Goal: Task Accomplishment & Management: Use online tool/utility

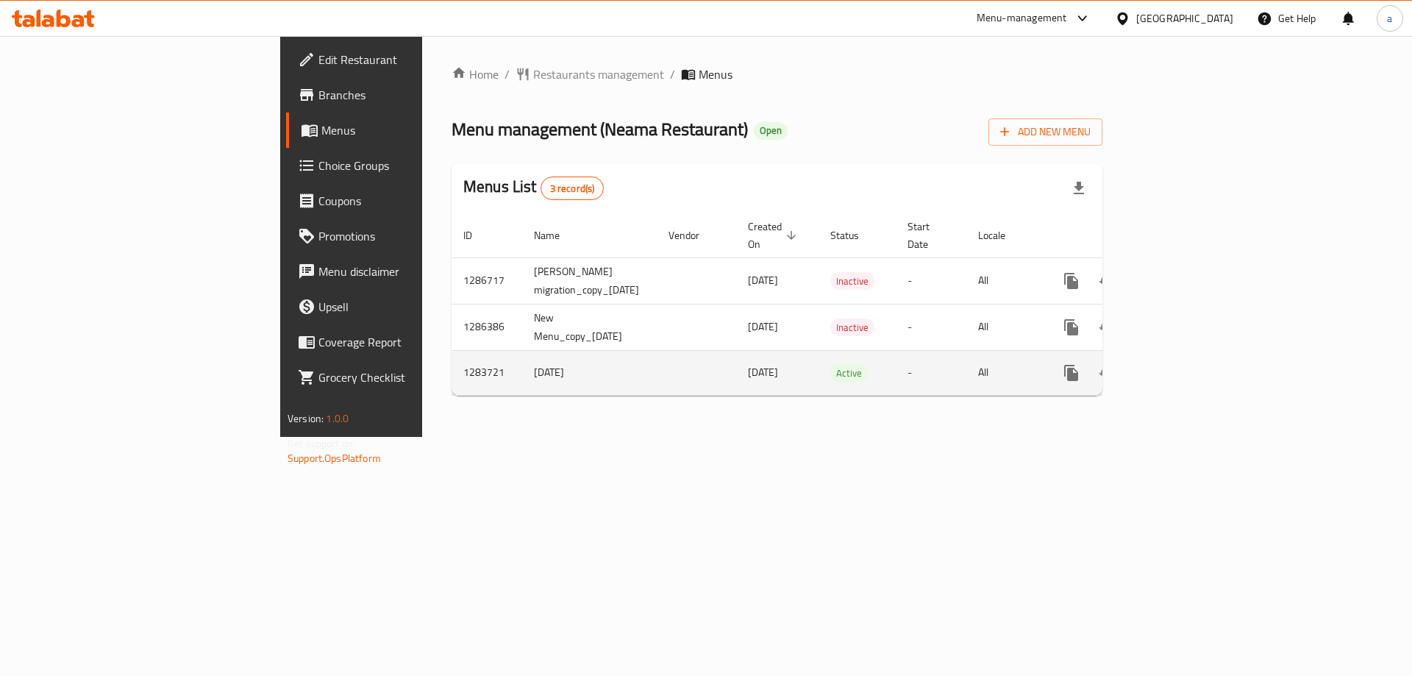
click at [1207, 352] on td "enhanced table" at bounding box center [1124, 372] width 165 height 45
click at [1186, 364] on icon "enhanced table" at bounding box center [1178, 373] width 18 height 18
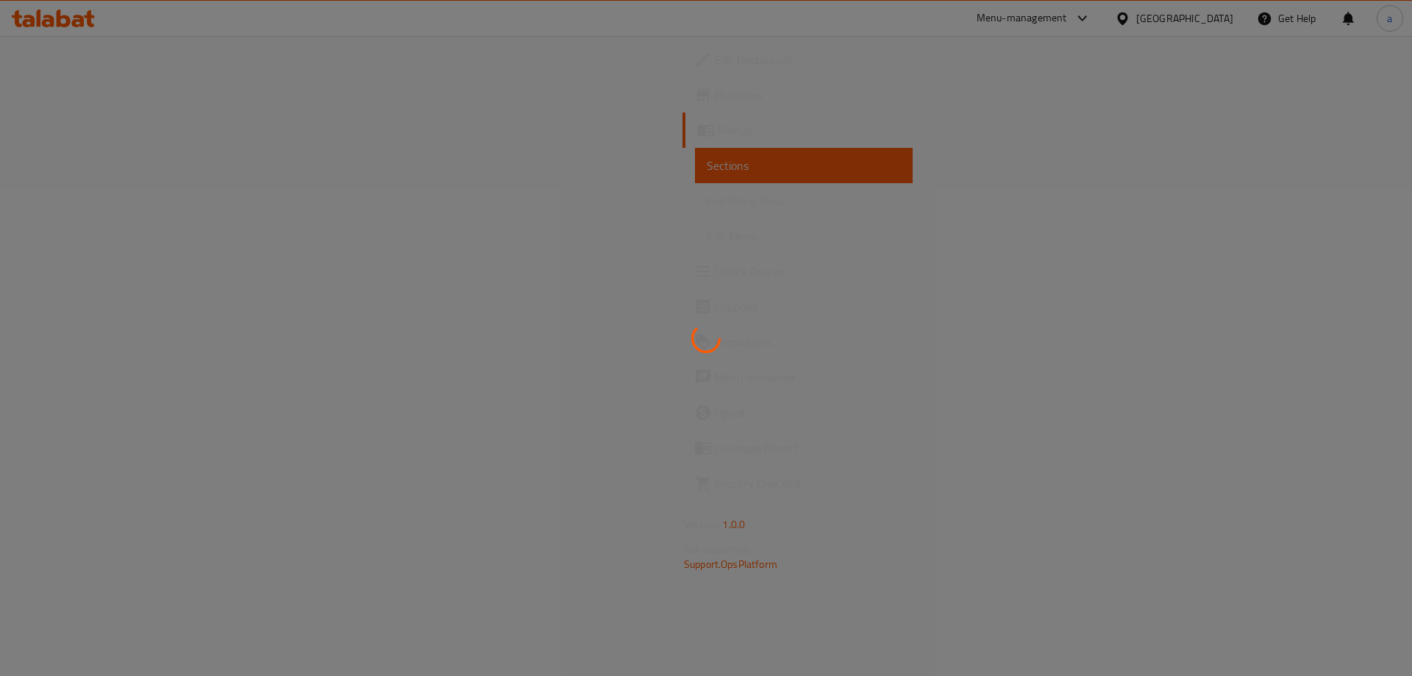
click at [1347, 357] on div at bounding box center [706, 338] width 1412 height 676
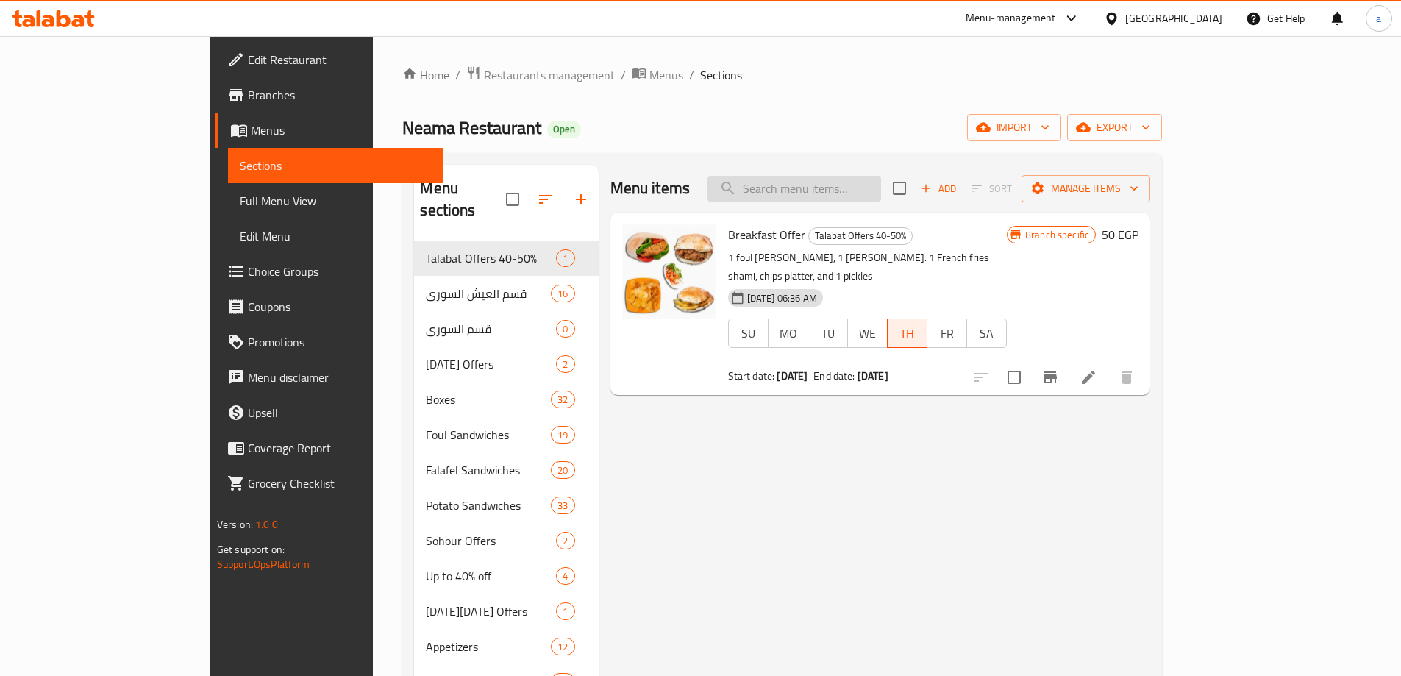
click at [881, 188] on input "search" at bounding box center [794, 189] width 174 height 26
paste input "Foul Sandwich"
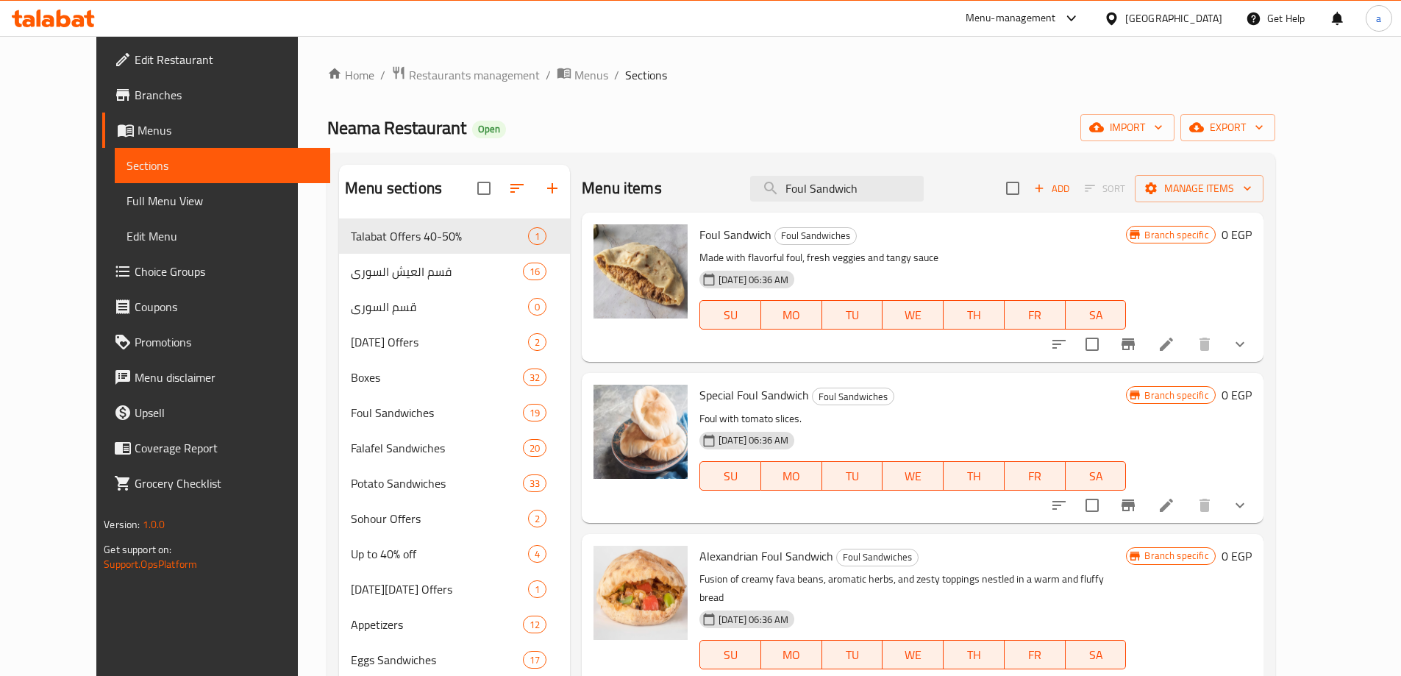
type input "Foul Sandwich"
click at [1187, 340] on li at bounding box center [1166, 344] width 41 height 26
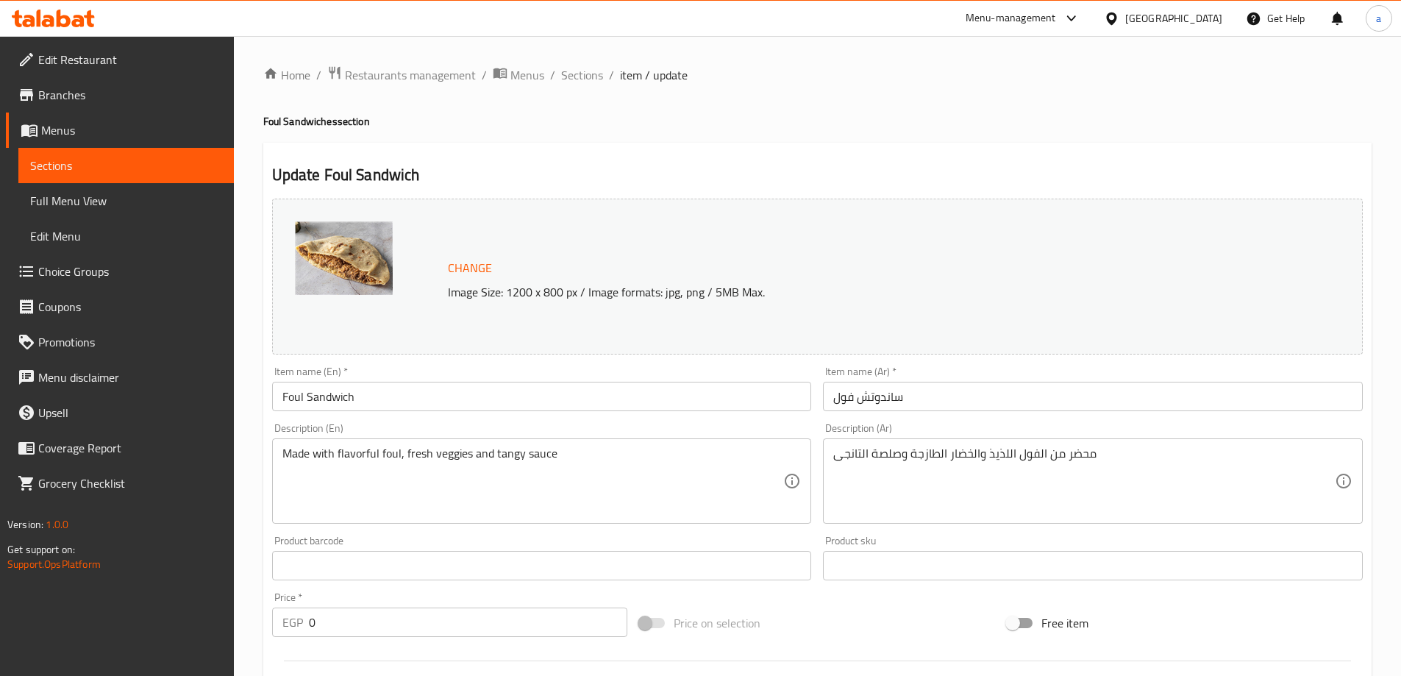
click at [654, 125] on h4 "Foul Sandwiches section" at bounding box center [817, 121] width 1108 height 15
click at [793, 185] on h2 "Update Foul Sandwich" at bounding box center [817, 175] width 1091 height 22
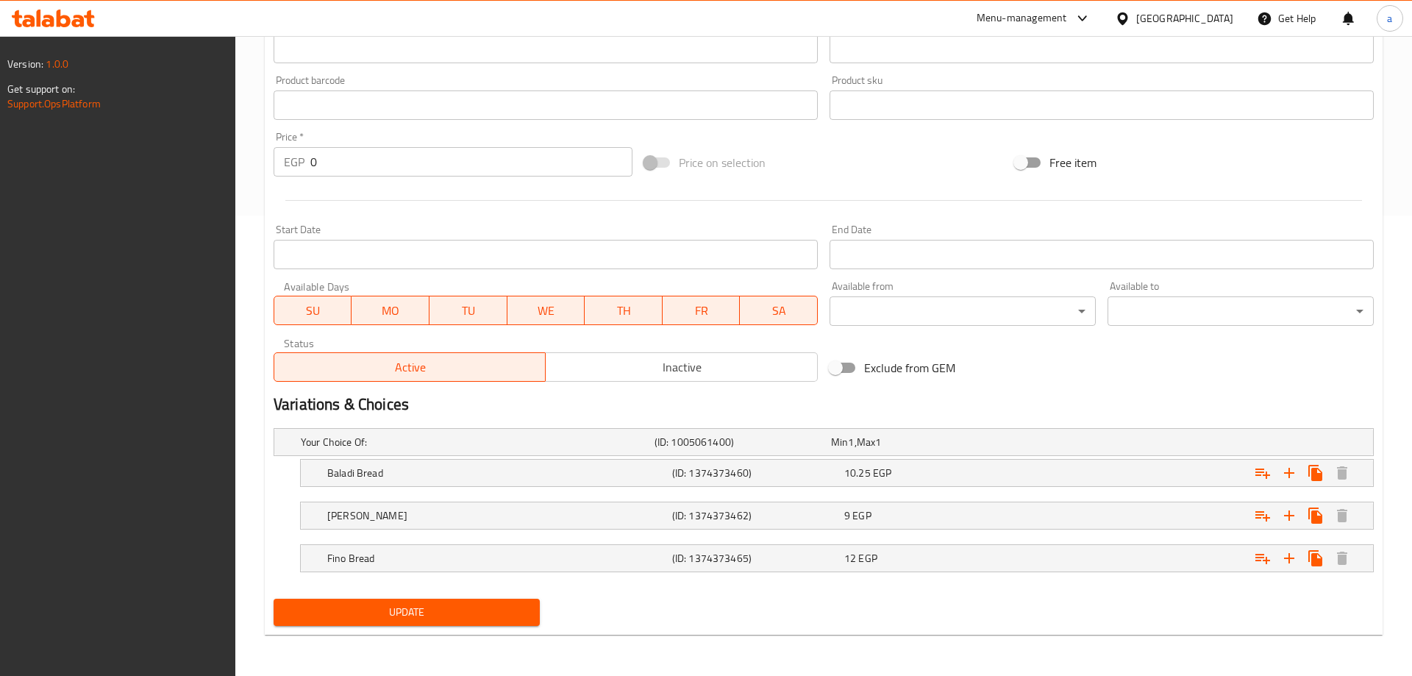
click at [789, 179] on div "Price on selection" at bounding box center [823, 163] width 371 height 40
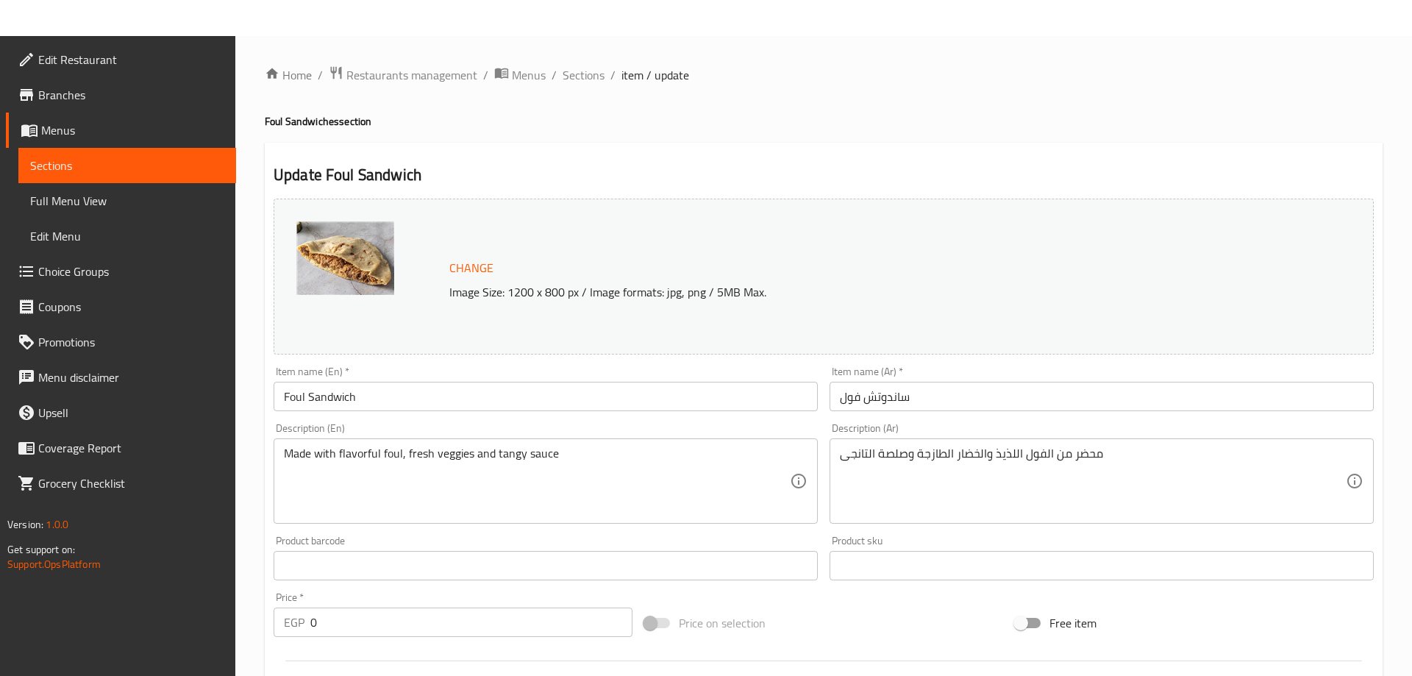
click at [703, 162] on div "Update Foul Sandwich Change Image Size: 1200 x 800 px / Image formats: jpg, png…" at bounding box center [824, 619] width 1118 height 952
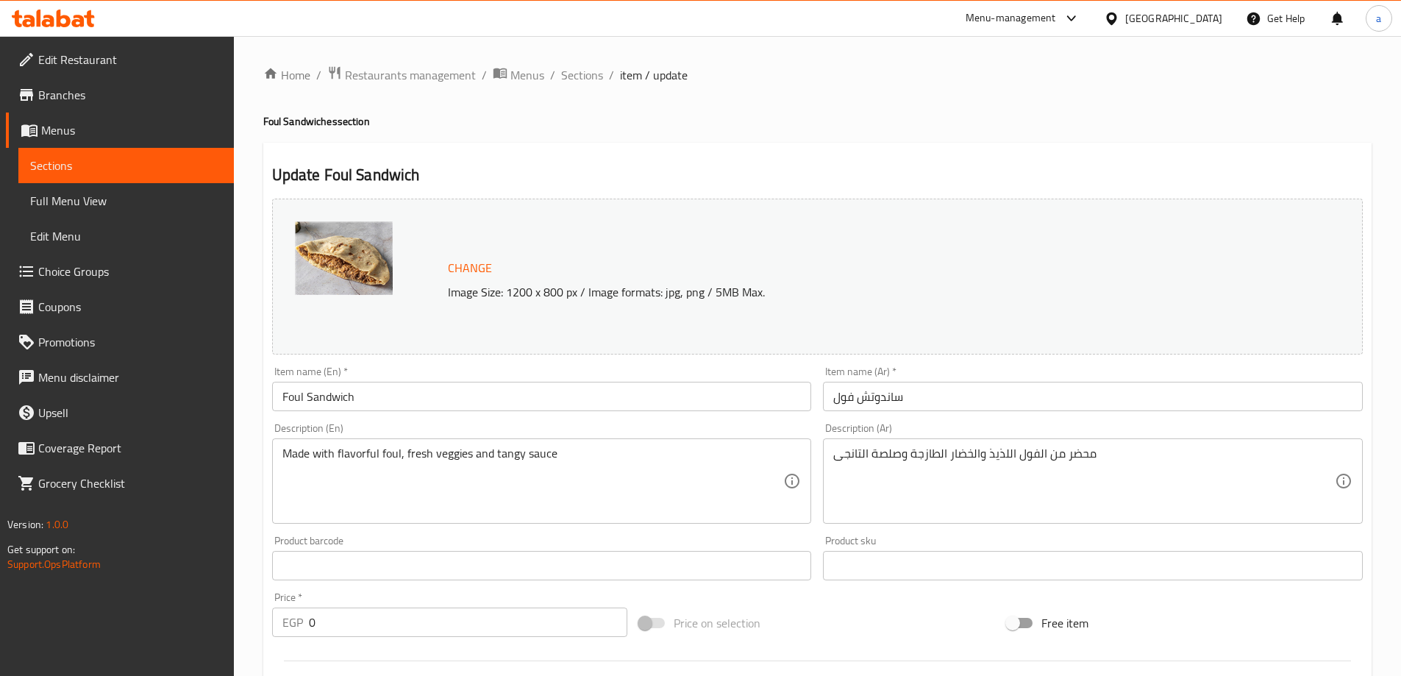
scroll to position [460, 0]
